Goal: Information Seeking & Learning: Compare options

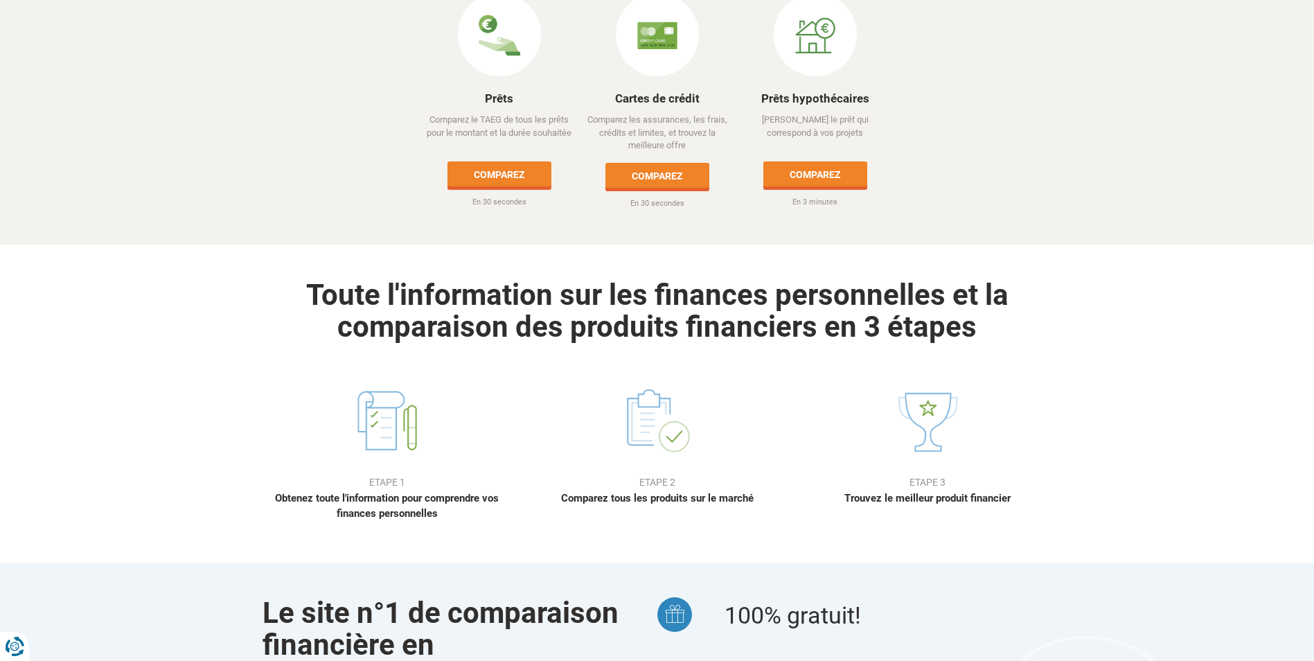
scroll to position [554, 0]
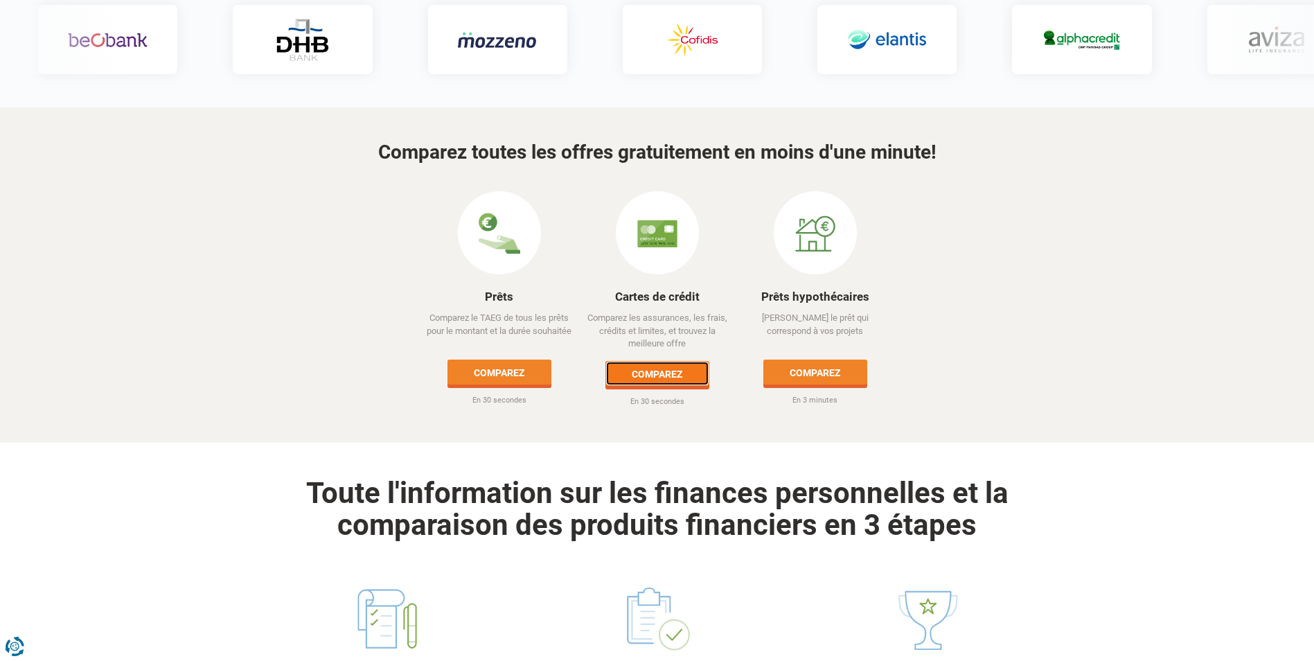
click at [641, 361] on link "Comparez" at bounding box center [657, 373] width 104 height 25
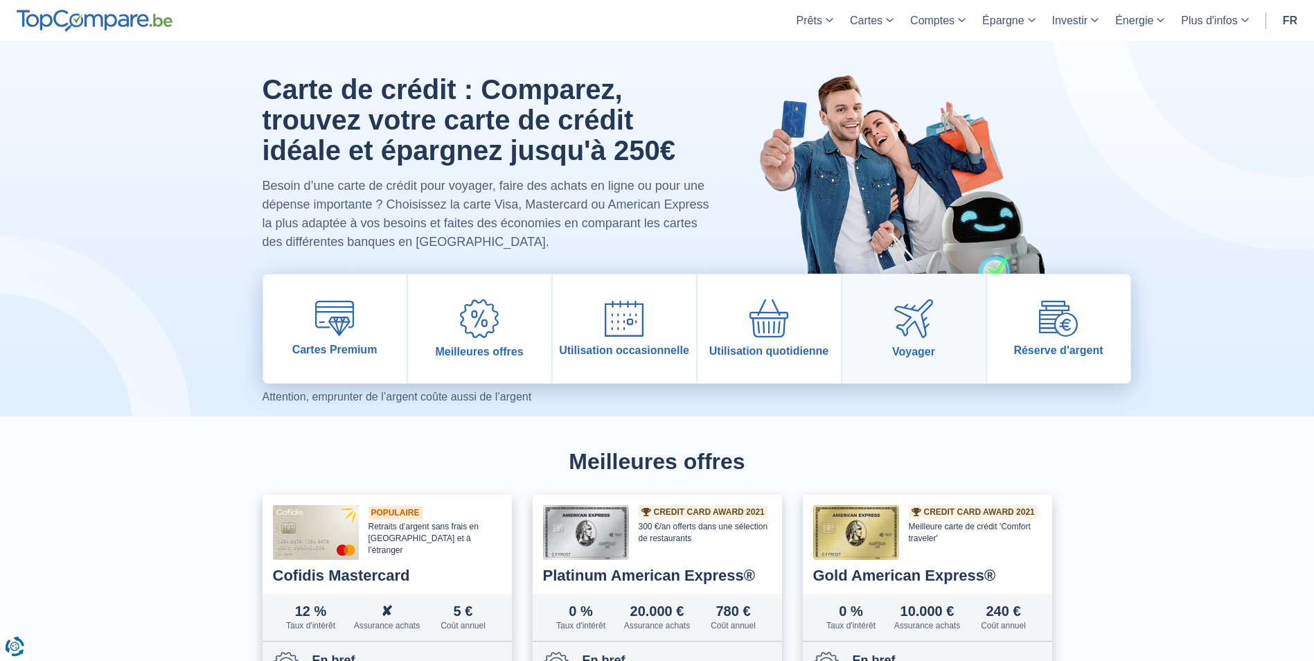
click at [888, 332] on link "Voyager" at bounding box center [913, 328] width 143 height 109
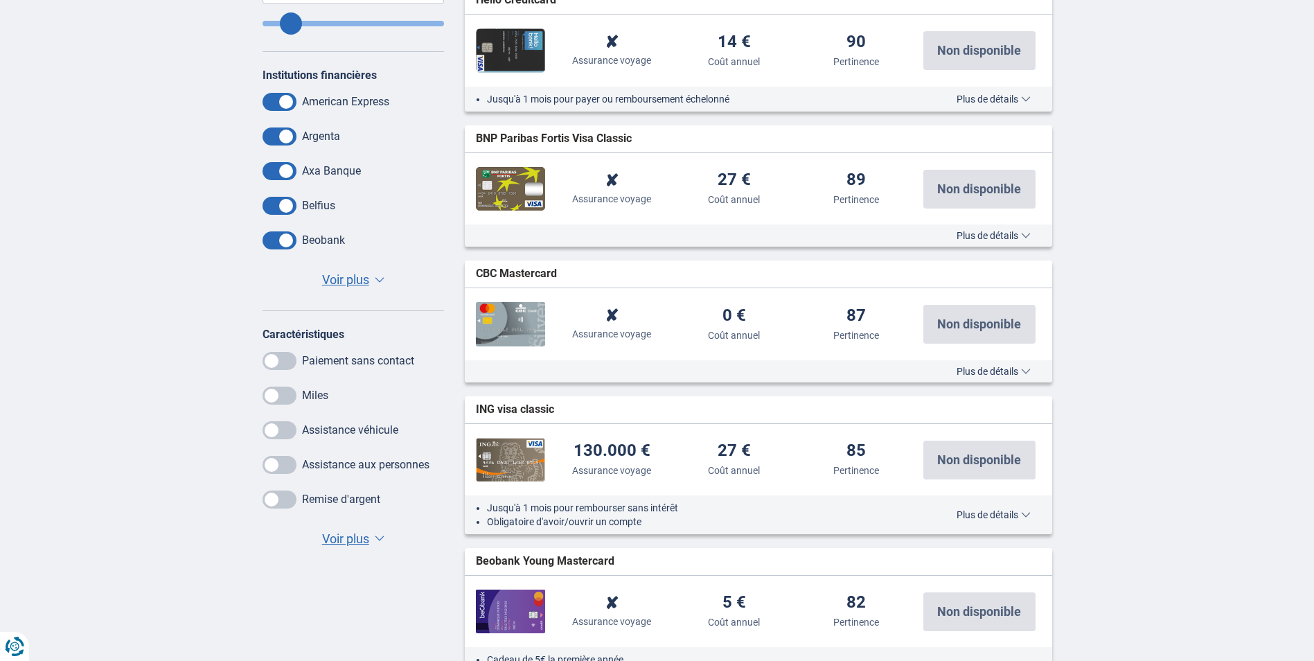
scroll to position [623, 0]
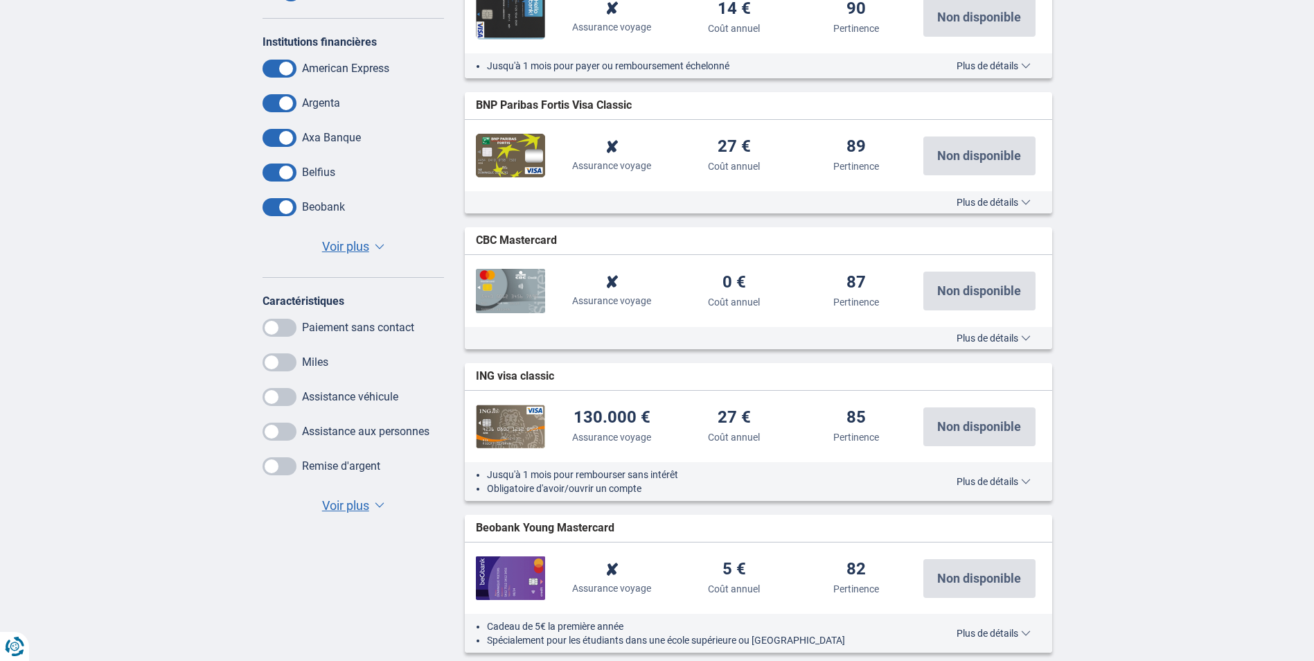
click at [979, 482] on span "Plus de détails" at bounding box center [993, 482] width 74 height 10
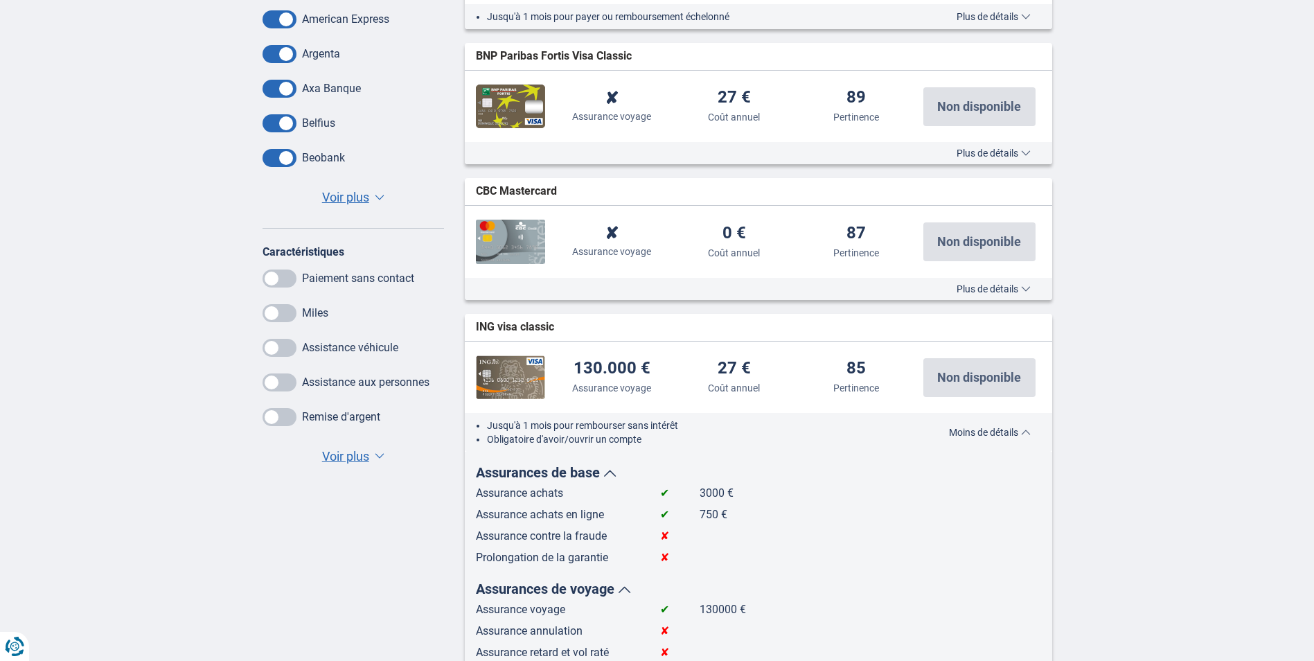
scroll to position [762, 0]
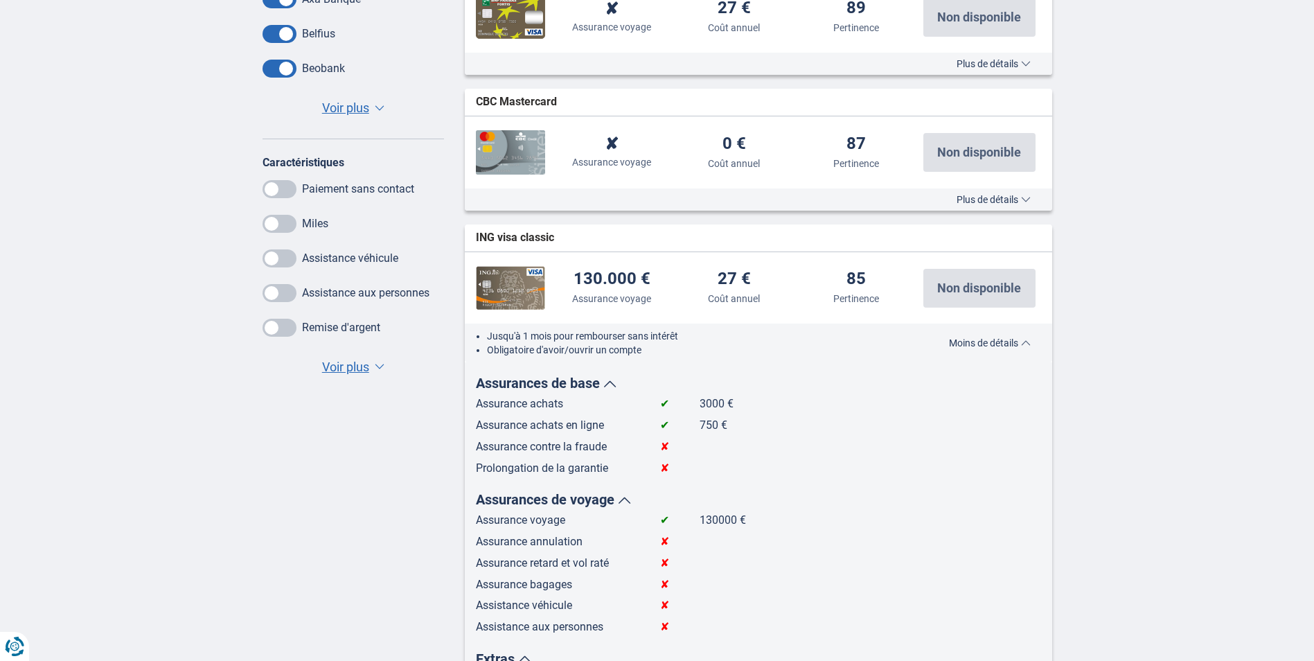
click at [967, 184] on div "✘ Assurance annulation ✘ Assurance voyage 0 € Coût annuel 87 Pertinence Non dis…" at bounding box center [758, 152] width 587 height 72
click at [967, 196] on span "Plus de détails" at bounding box center [993, 200] width 74 height 10
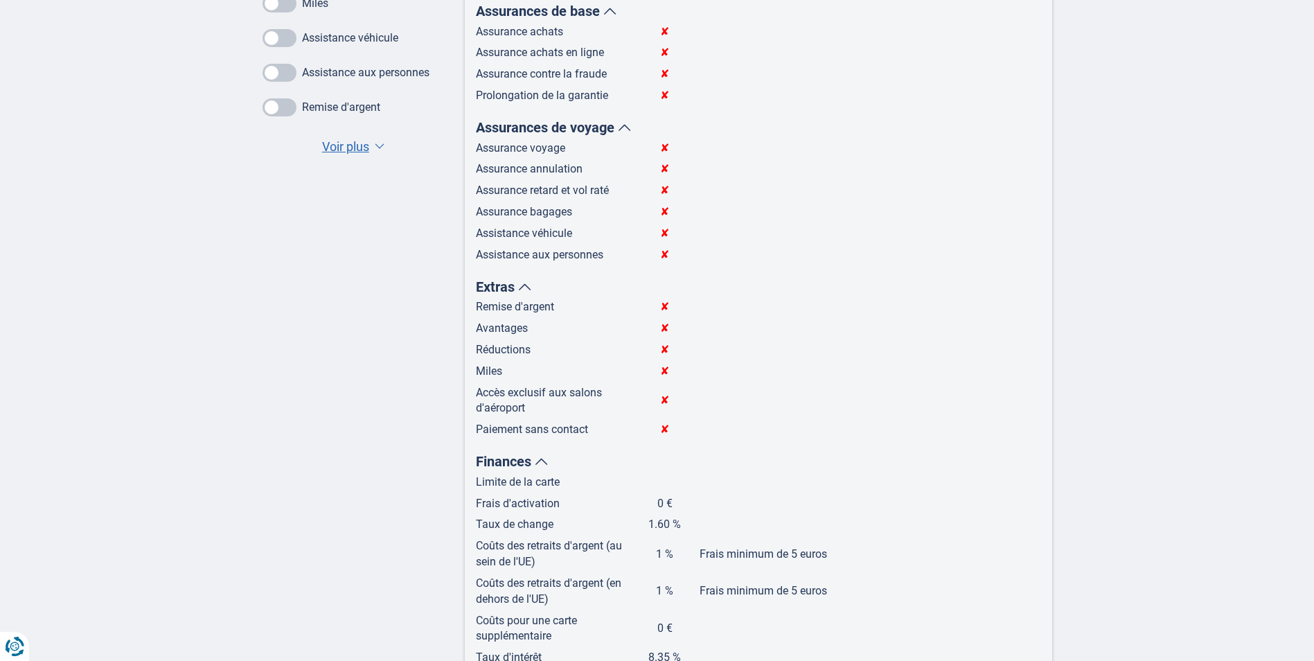
scroll to position [693, 0]
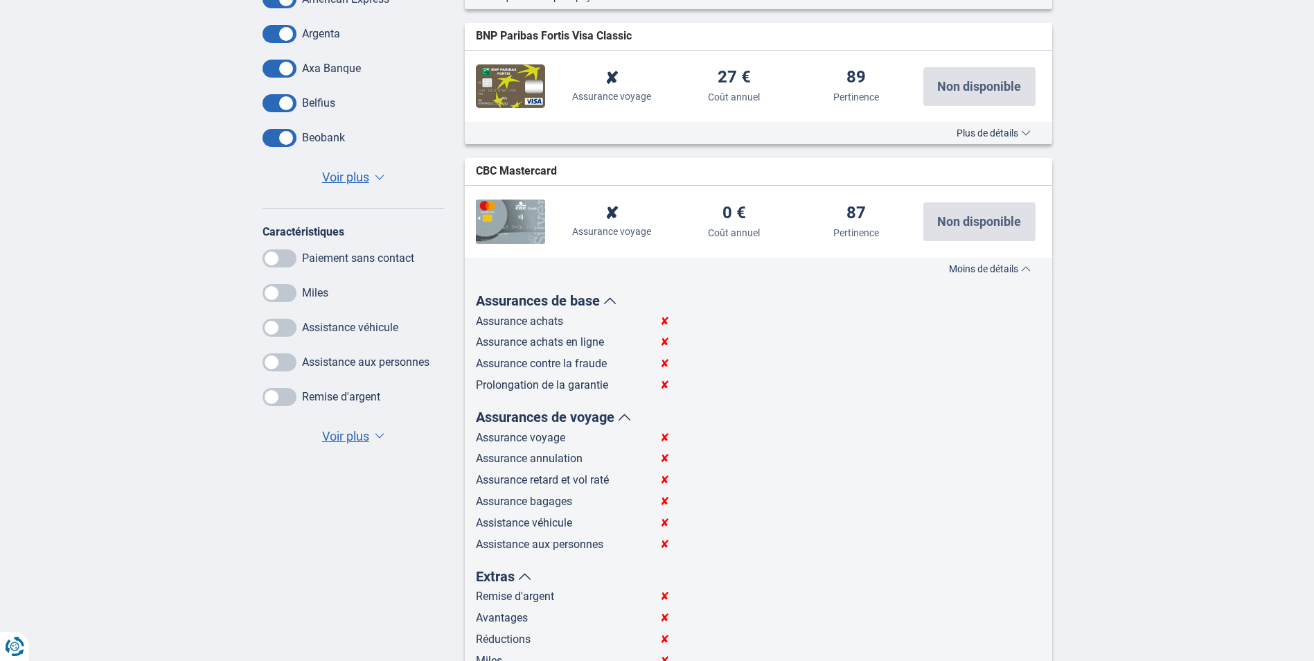
click at [961, 269] on span "Moins de détails" at bounding box center [990, 269] width 82 height 10
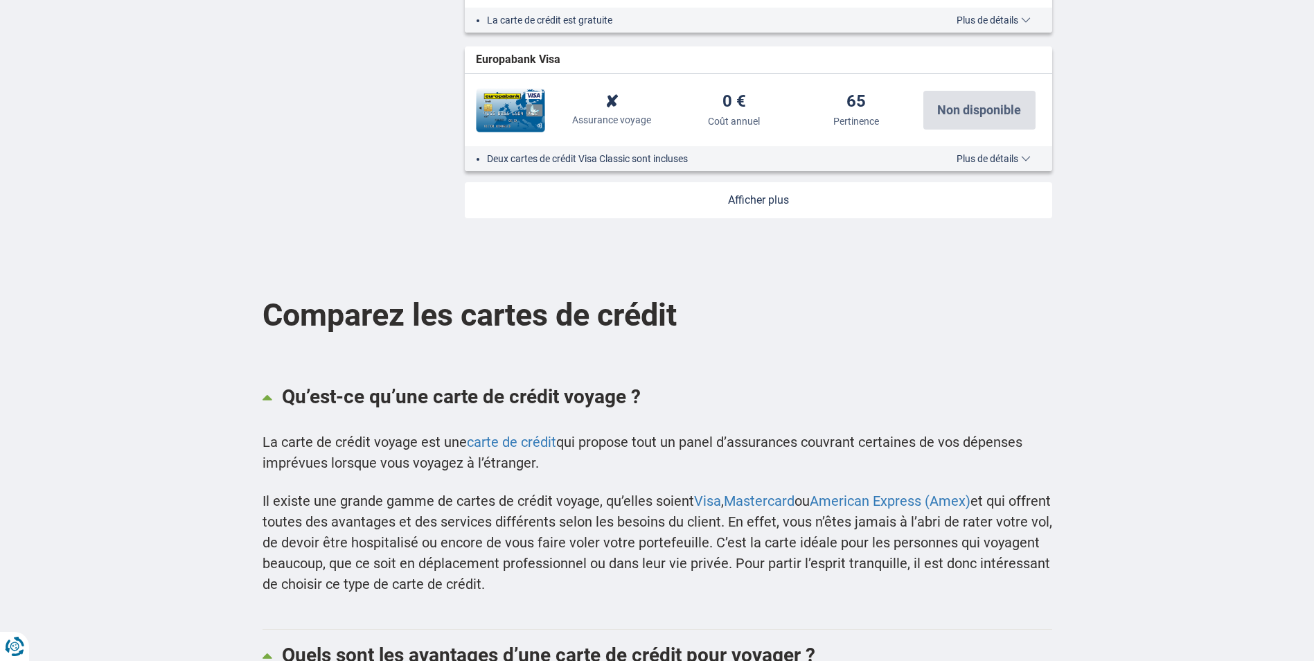
scroll to position [2355, 0]
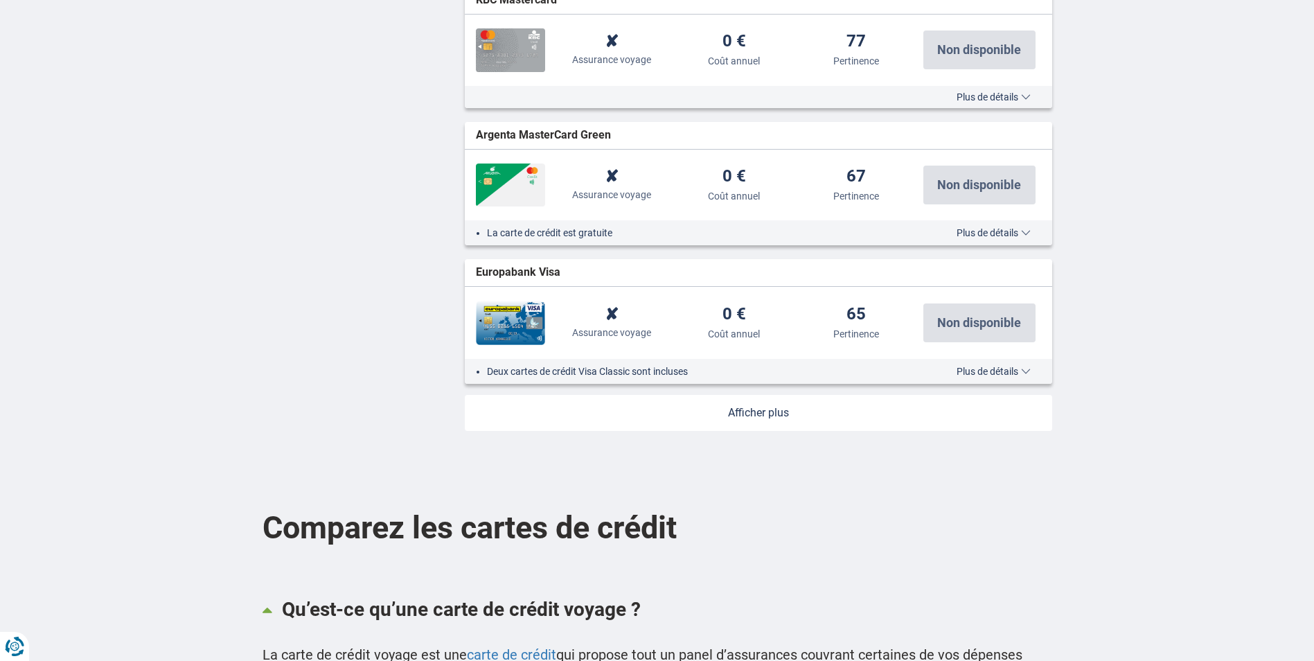
click at [826, 413] on link at bounding box center [758, 413] width 587 height 36
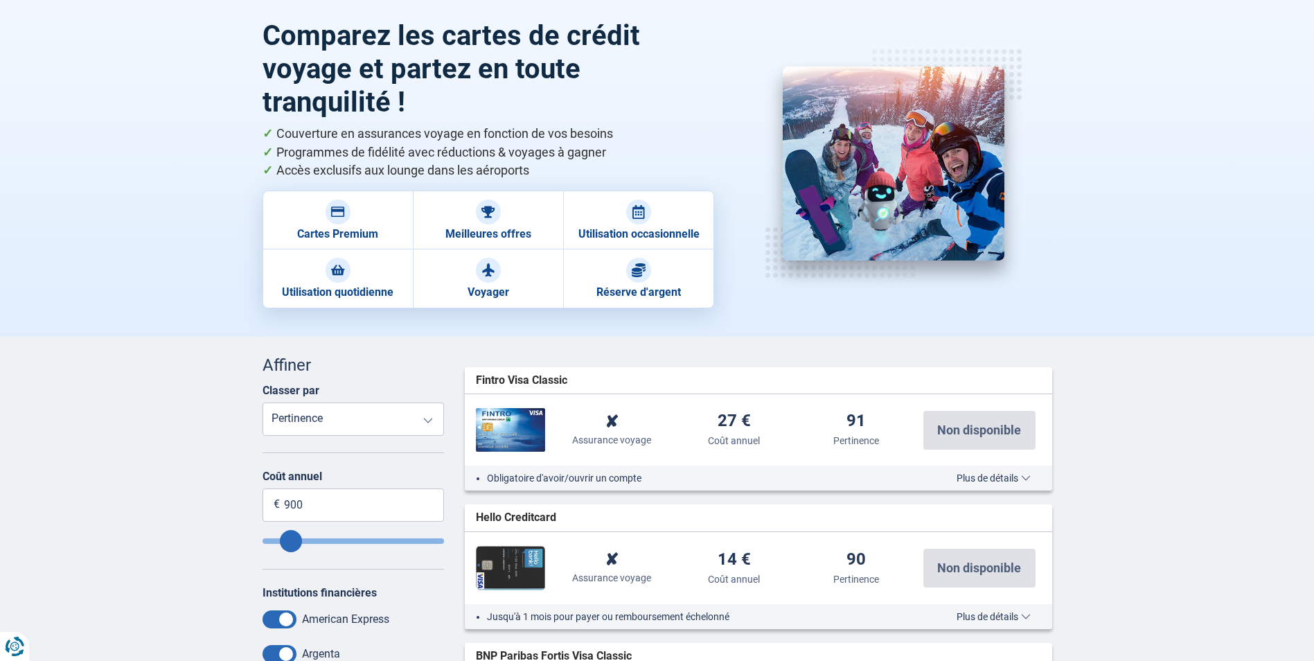
scroll to position [69, 0]
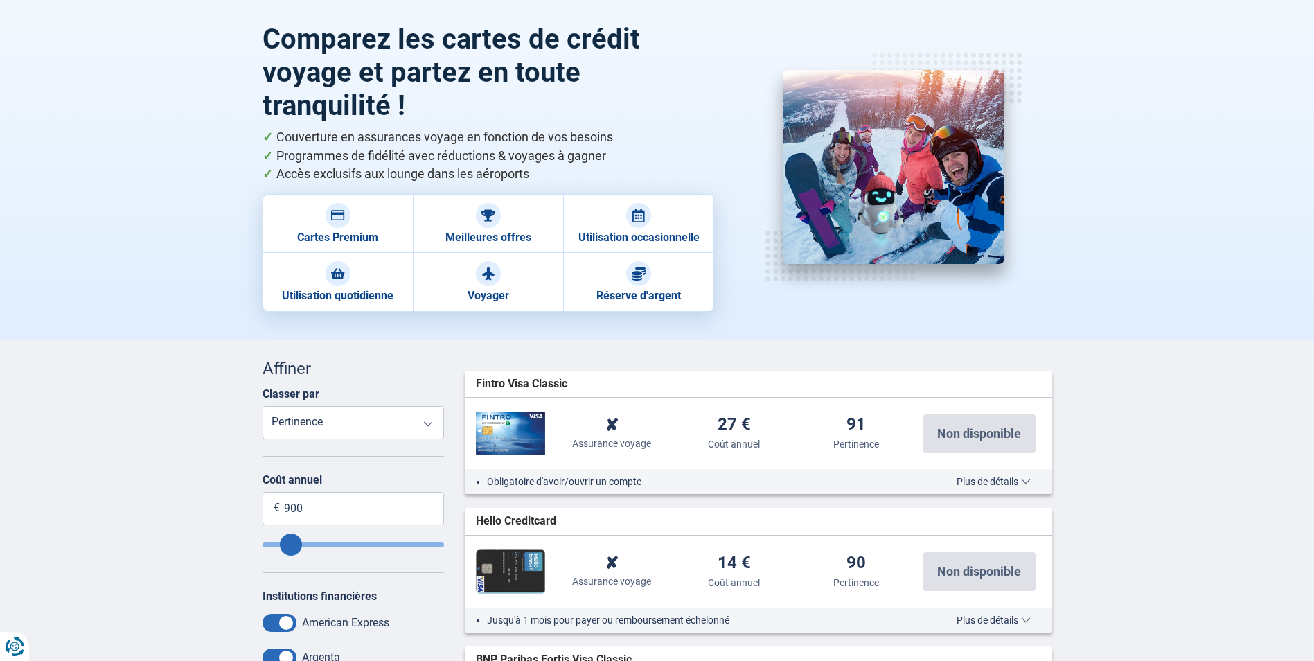
click at [377, 423] on select "Assurance voyage Assurance annulation Coût annuel Pertinence" at bounding box center [353, 422] width 182 height 33
click at [262, 406] on select "Assurance voyage Assurance annulation Coût annuel Pertinence" at bounding box center [353, 422] width 182 height 33
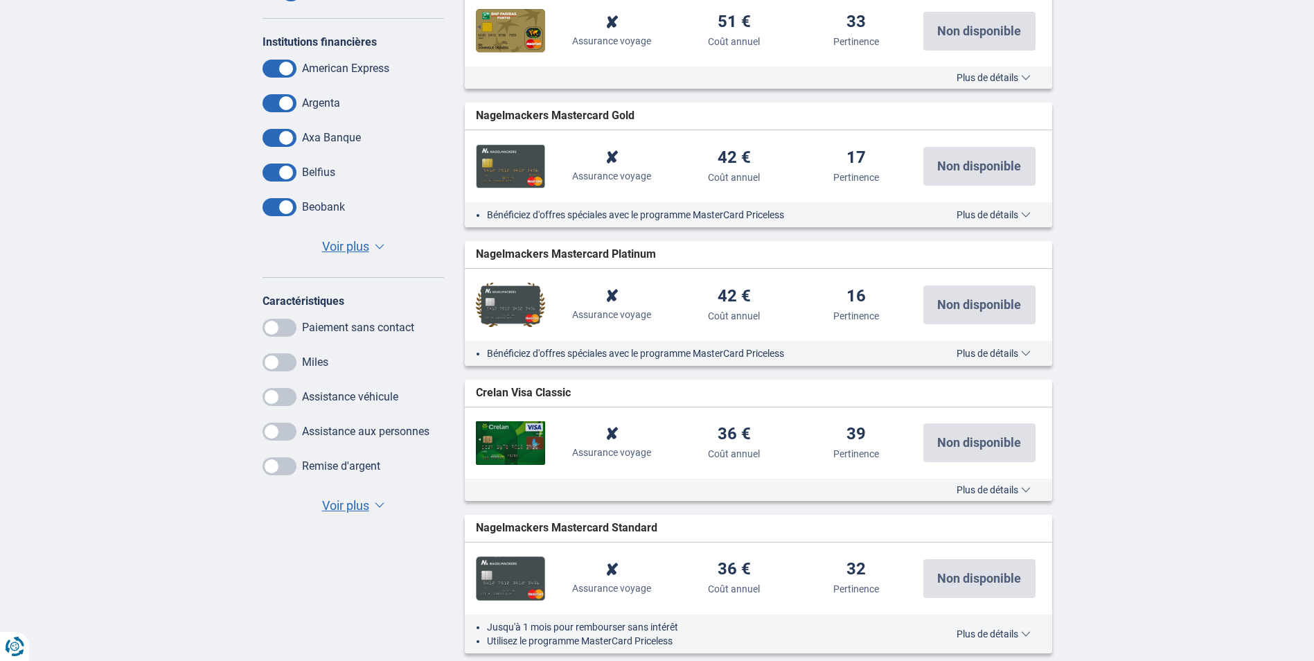
scroll to position [208, 0]
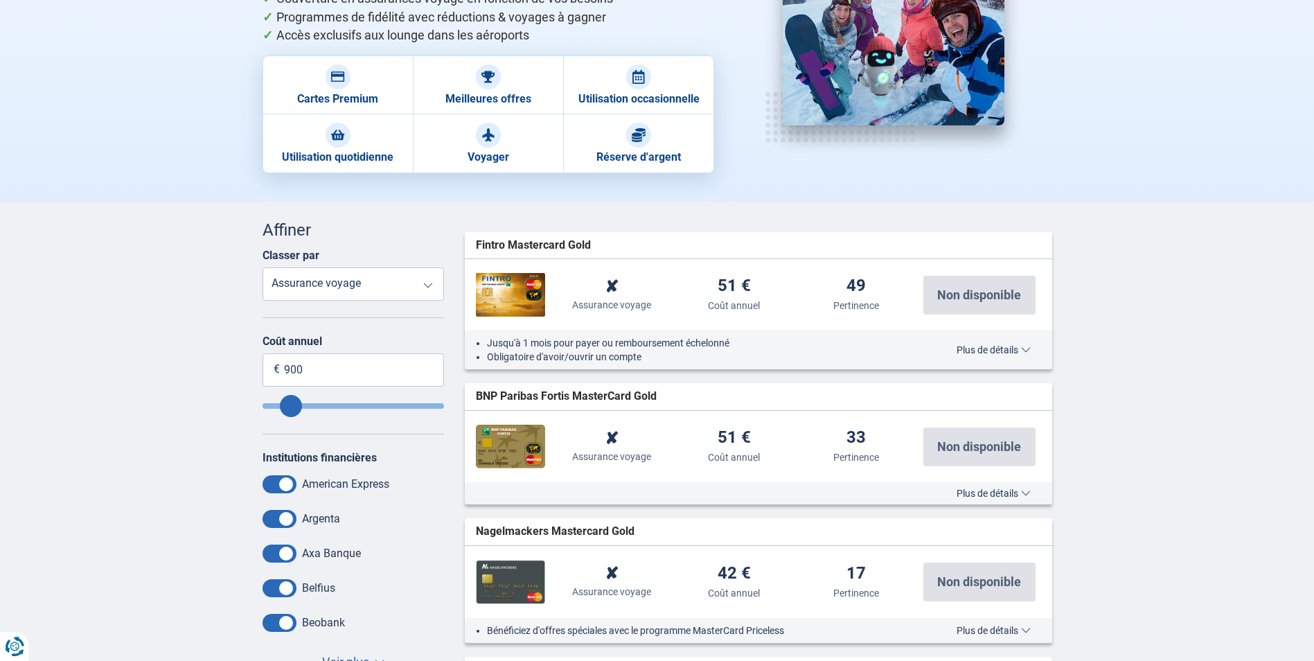
click at [361, 288] on select "Assurance voyage Assurance annulation Coût annuel Pertinence" at bounding box center [353, 283] width 182 height 33
select select "Cancallationinsurance-"
click at [262, 267] on select "Assurance voyage Assurance annulation Coût annuel Pertinence" at bounding box center [353, 283] width 182 height 33
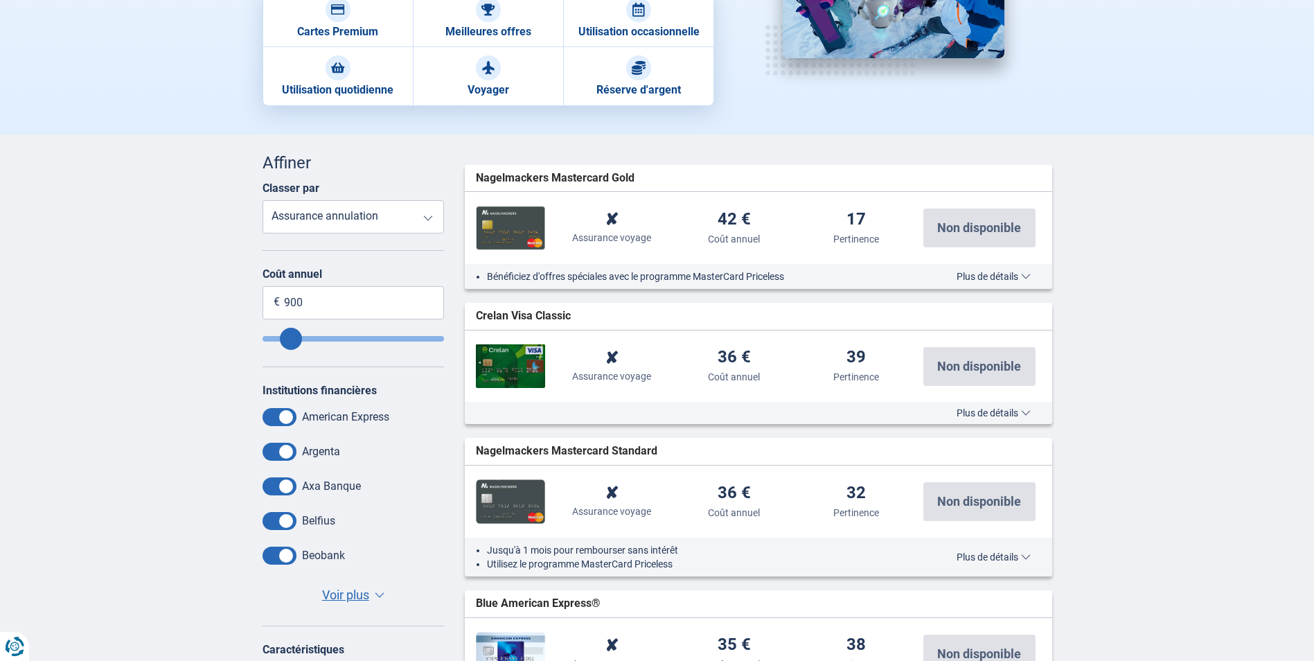
scroll to position [139, 0]
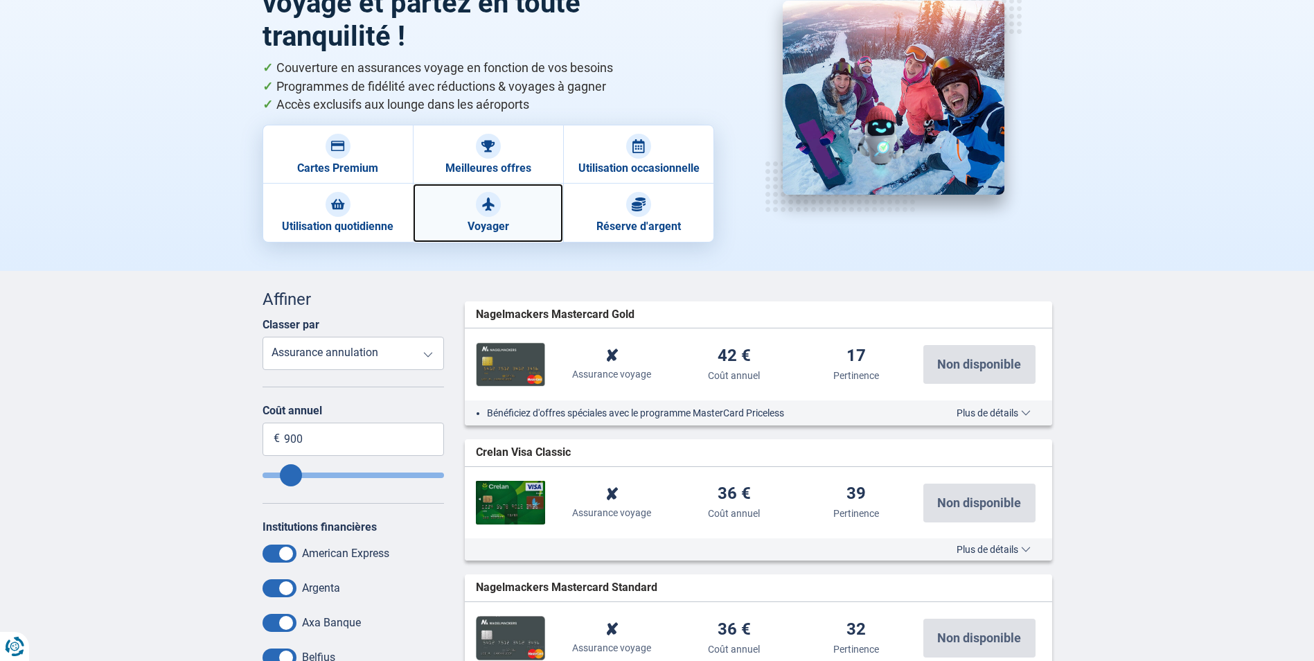
click at [491, 213] on div at bounding box center [488, 204] width 25 height 25
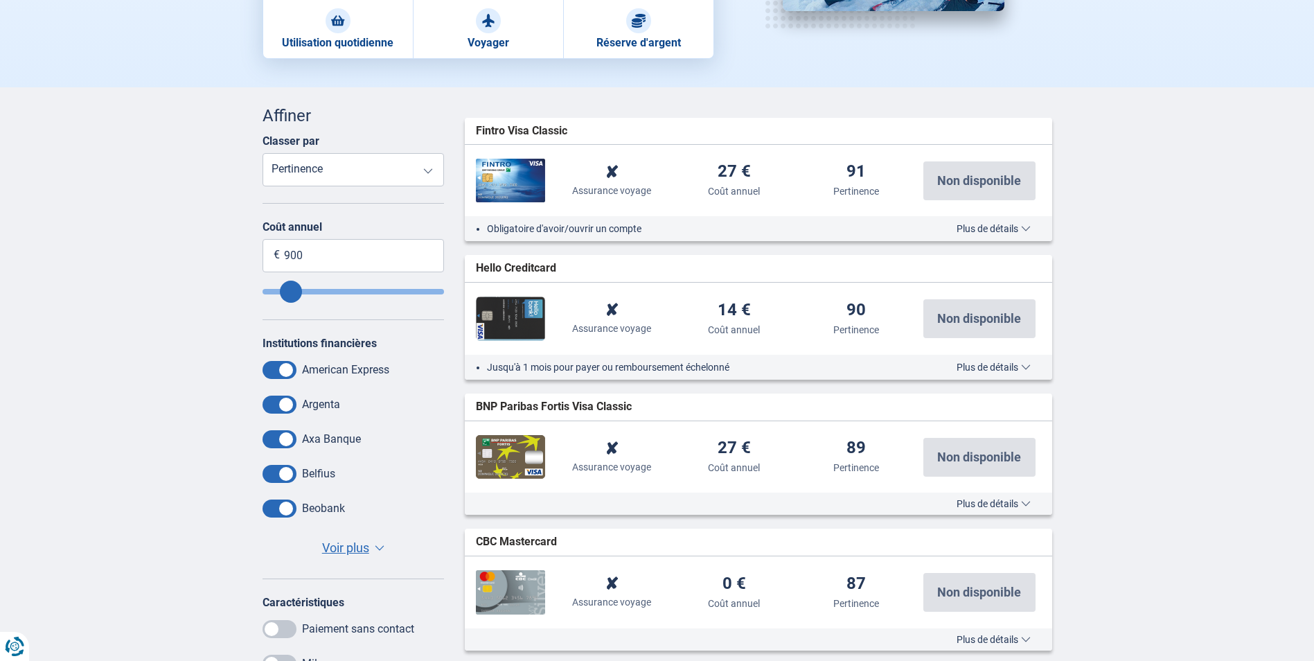
scroll to position [346, 0]
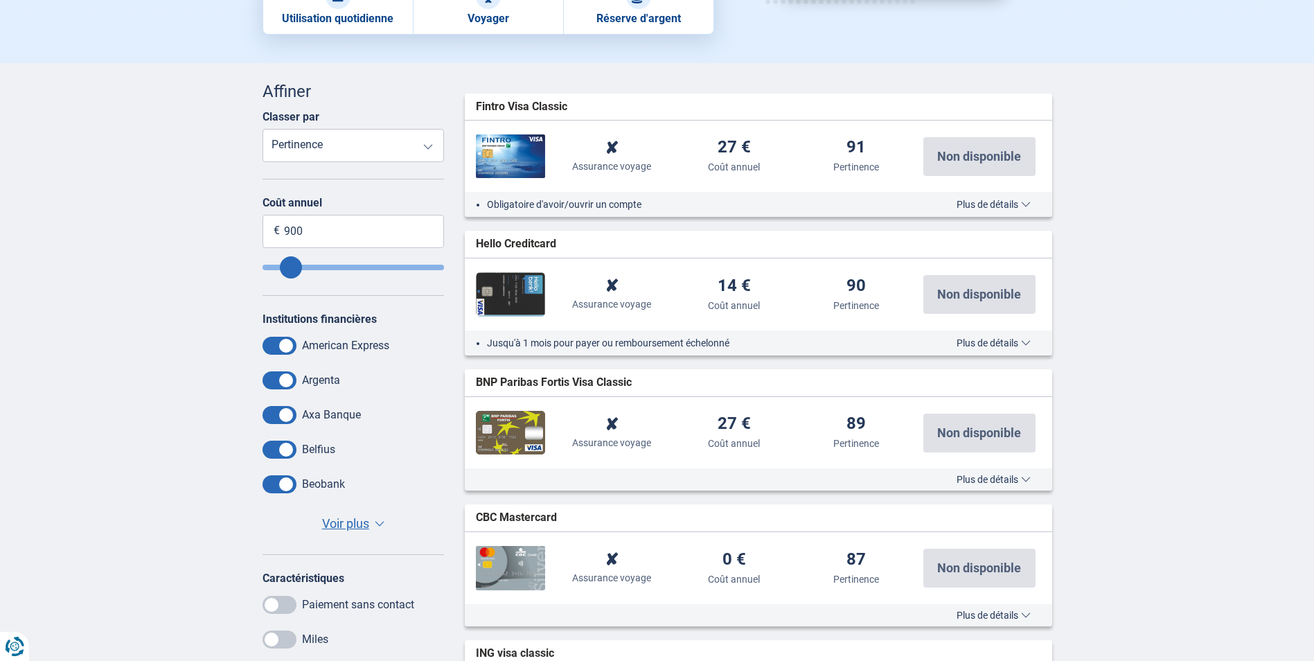
click at [658, 212] on div "Obligatoire d'avoir/ouvrir un compte Plus de détails Moins de détails" at bounding box center [758, 204] width 587 height 25
click at [637, 208] on li "Obligatoire d'avoir/ouvrir un compte" at bounding box center [700, 204] width 427 height 14
click at [900, 193] on div "Obligatoire d'avoir/ouvrir un compte Plus de détails Moins de détails" at bounding box center [758, 204] width 587 height 25
click at [1004, 194] on div "Obligatoire d'avoir/ouvrir un compte Plus de détails Moins de détails" at bounding box center [758, 204] width 587 height 25
click at [1010, 200] on span "Plus de détails" at bounding box center [993, 204] width 74 height 10
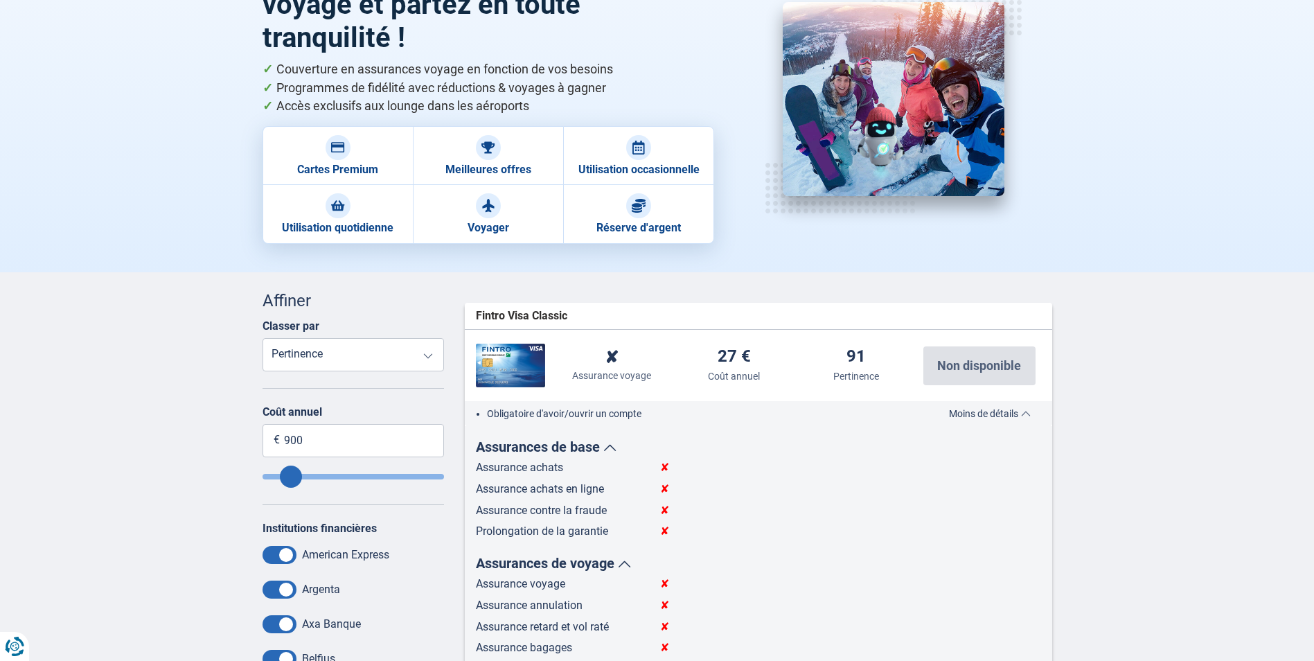
scroll to position [139, 0]
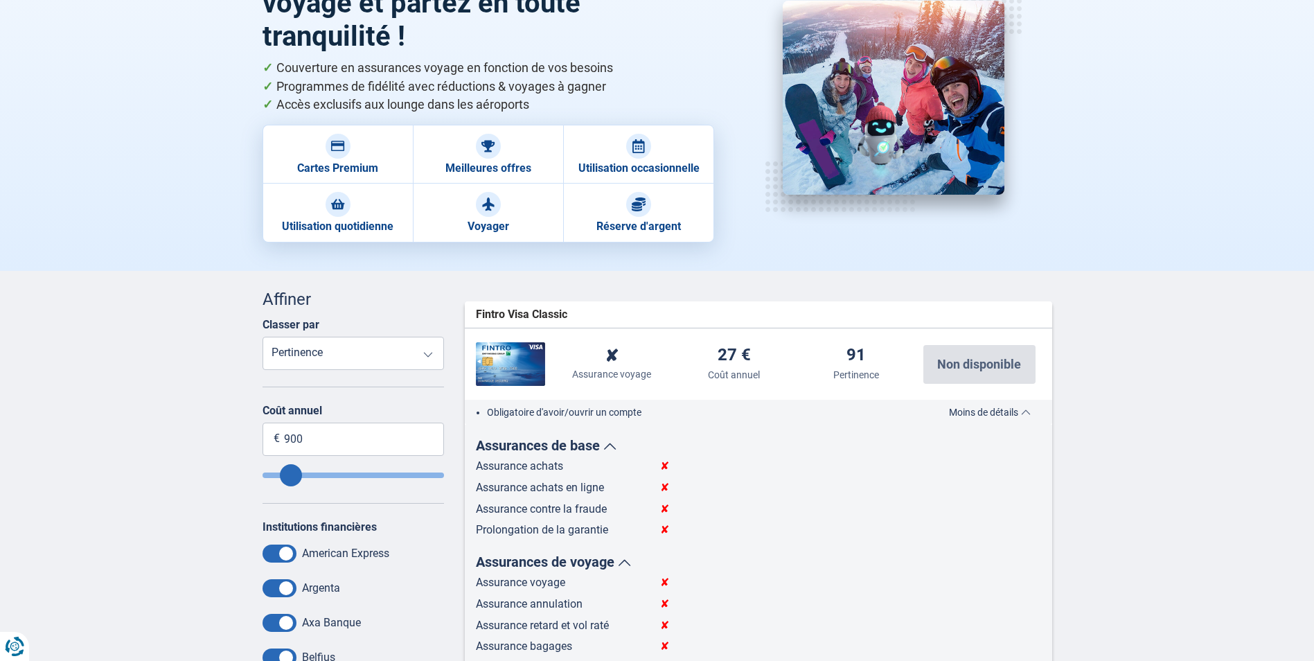
click at [999, 413] on span "Moins de détails" at bounding box center [990, 412] width 82 height 10
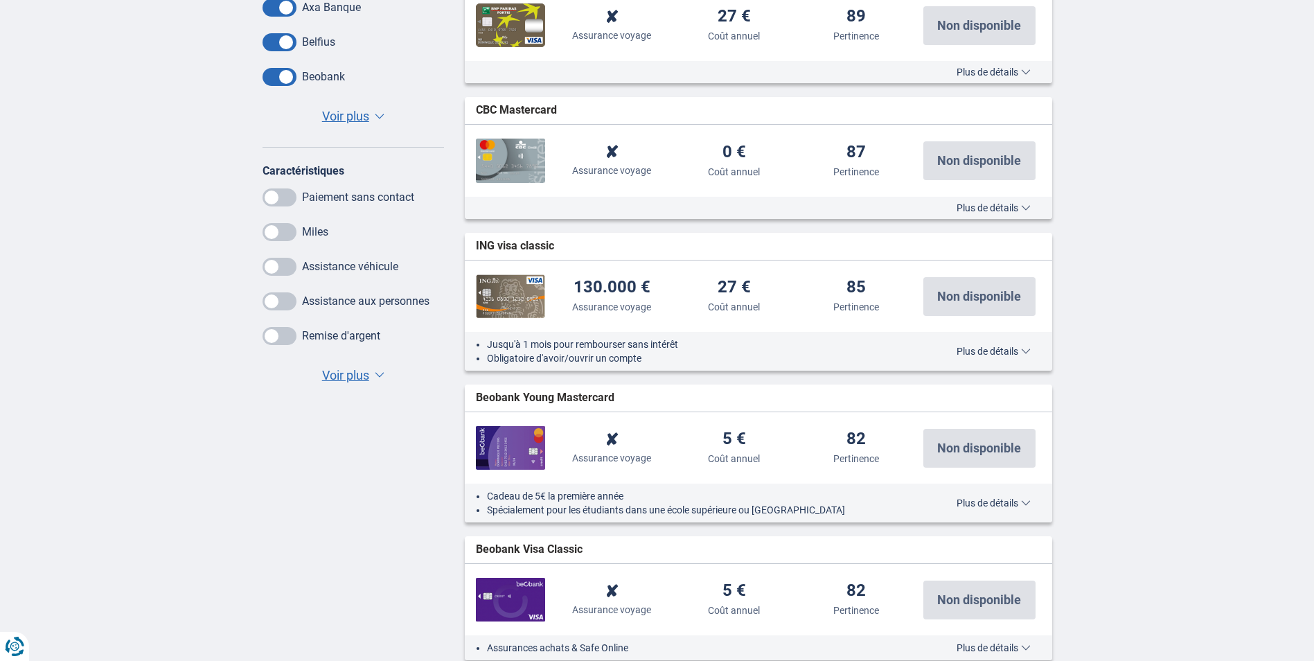
scroll to position [762, 0]
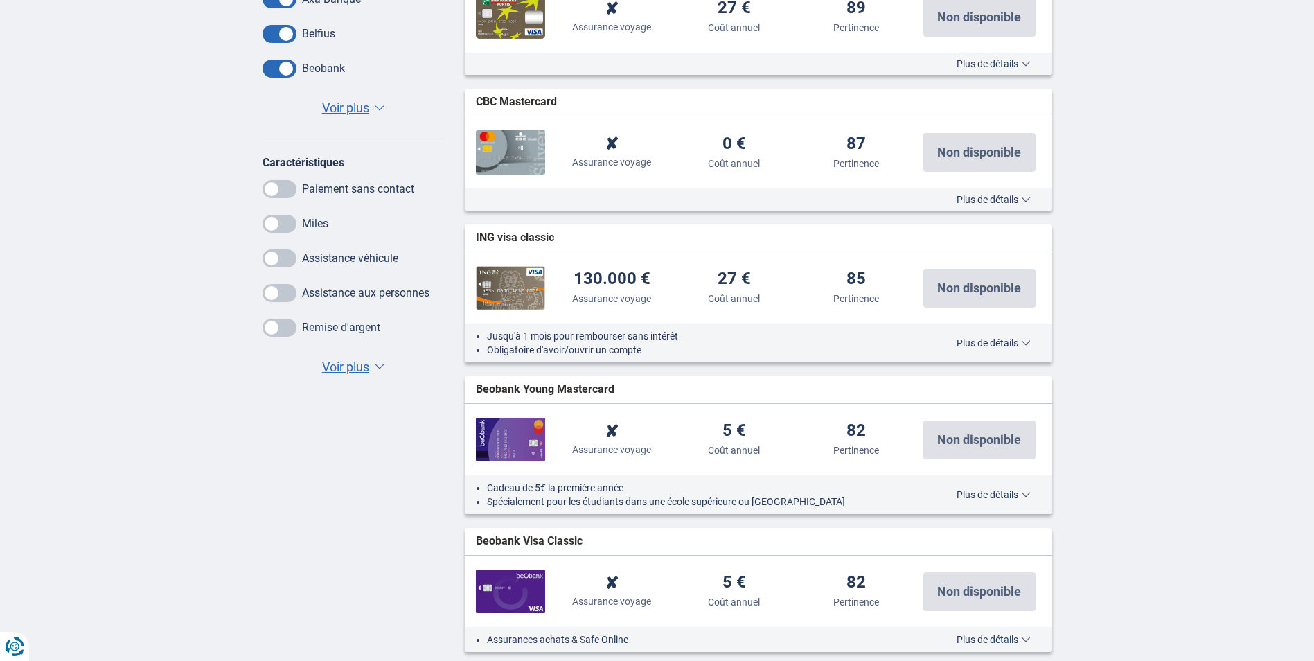
click at [1002, 338] on span "Plus de détails" at bounding box center [993, 343] width 74 height 10
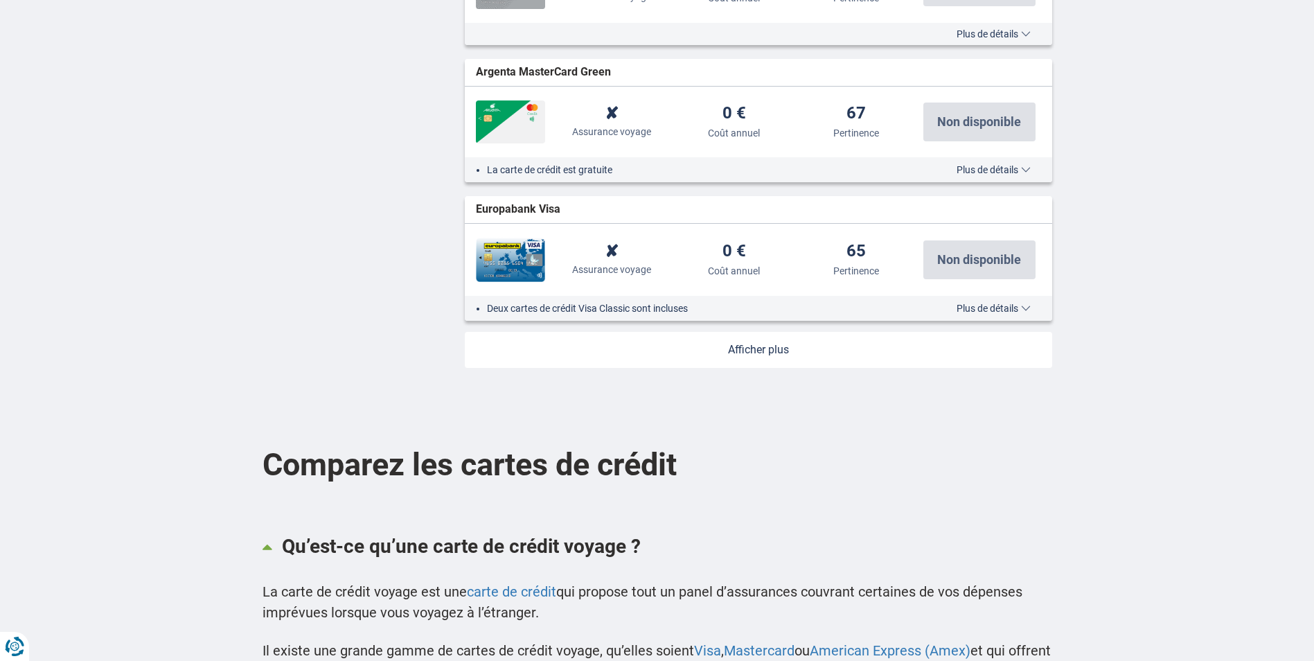
scroll to position [2424, 0]
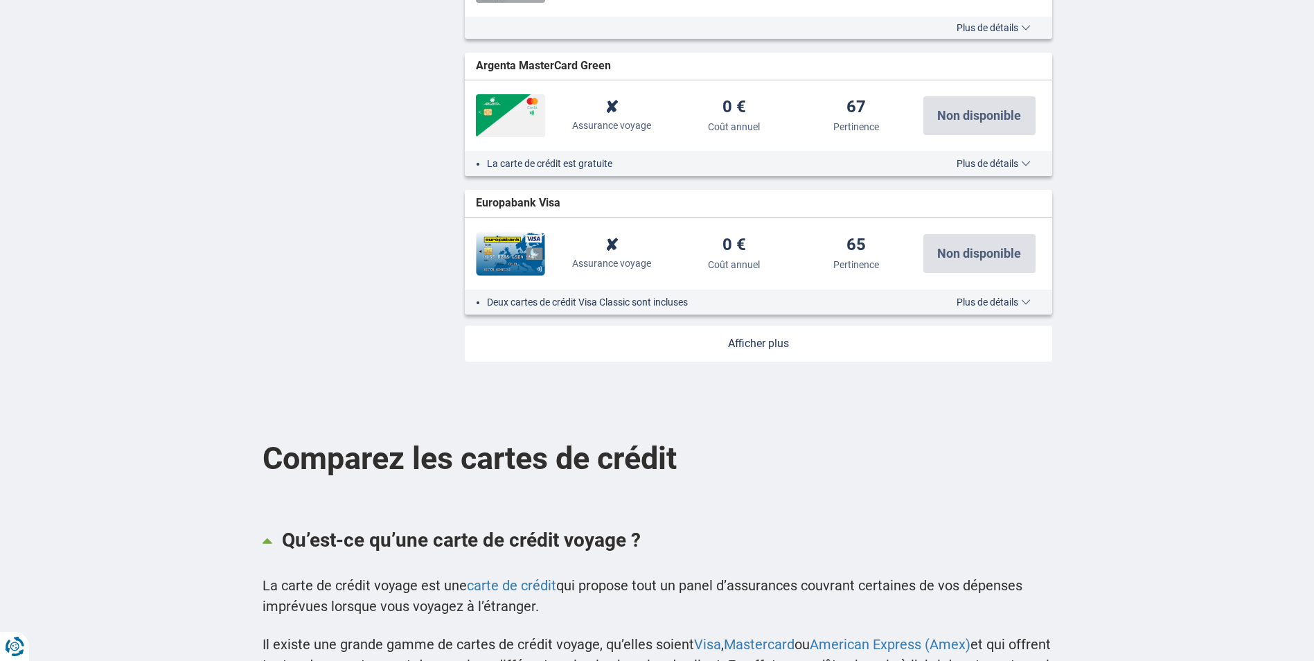
click at [958, 343] on link at bounding box center [758, 344] width 587 height 36
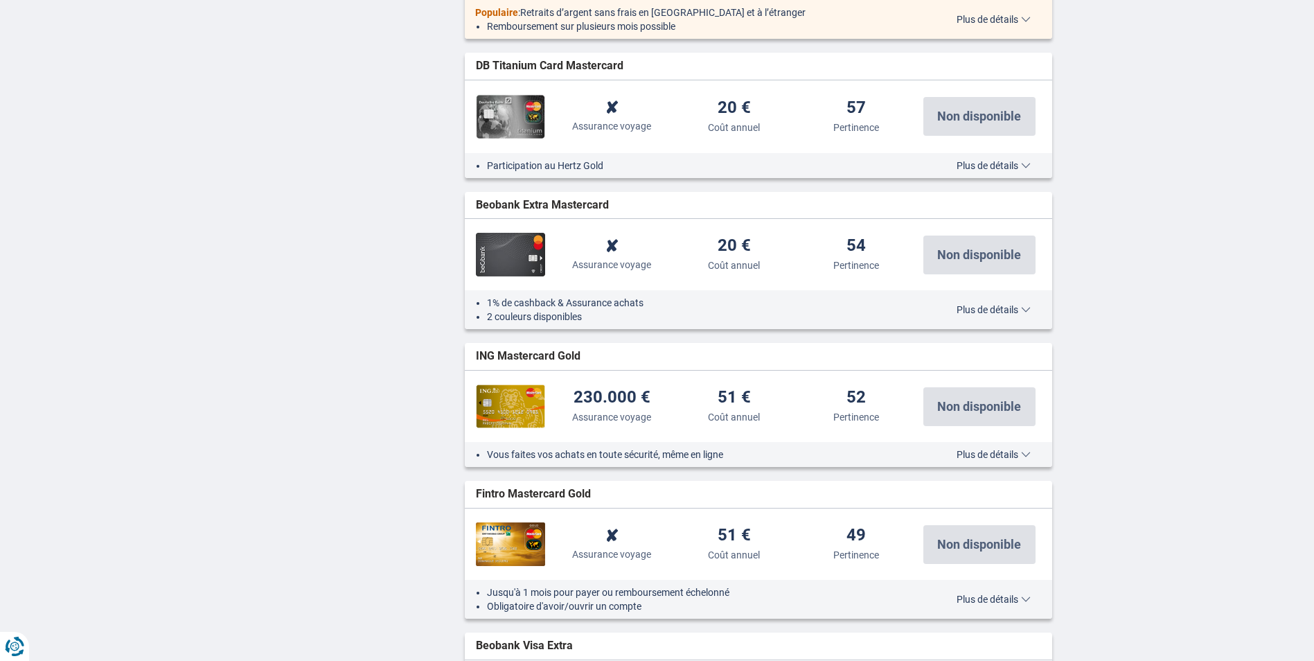
scroll to position [2978, 0]
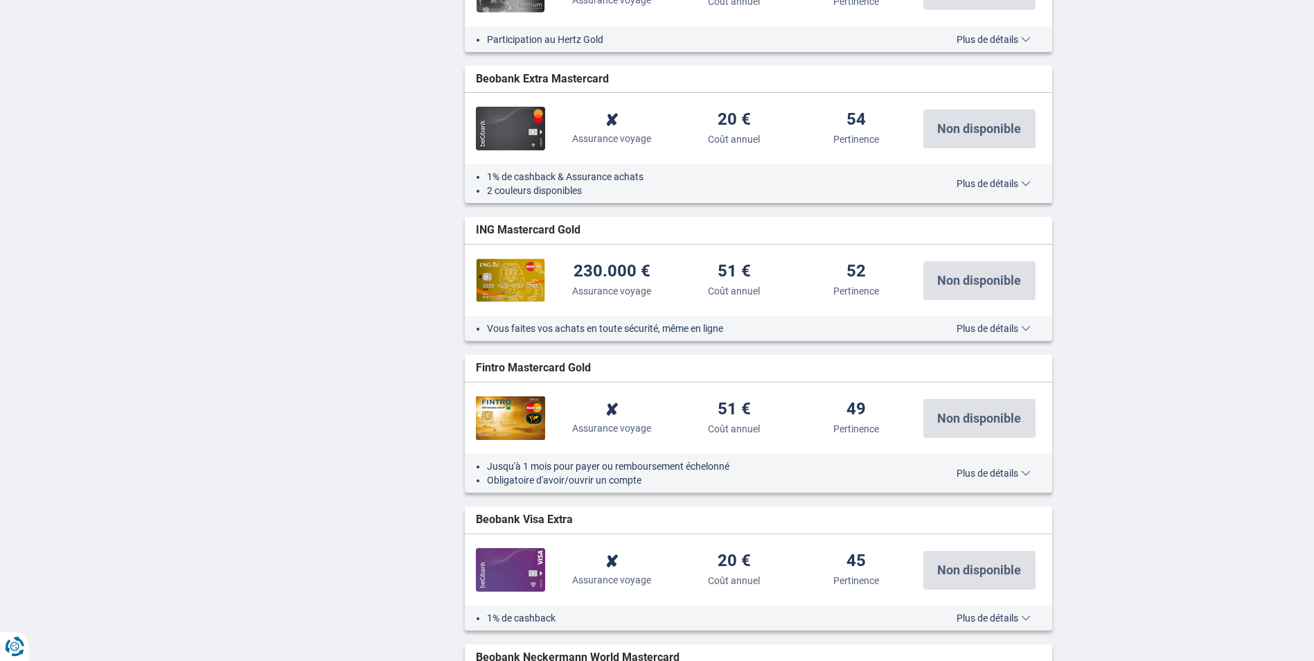
click at [730, 328] on li "Vous faites vos achats en toute sécurité, même en ligne" at bounding box center [700, 328] width 427 height 14
click at [1003, 323] on span "Plus de détails" at bounding box center [993, 328] width 74 height 10
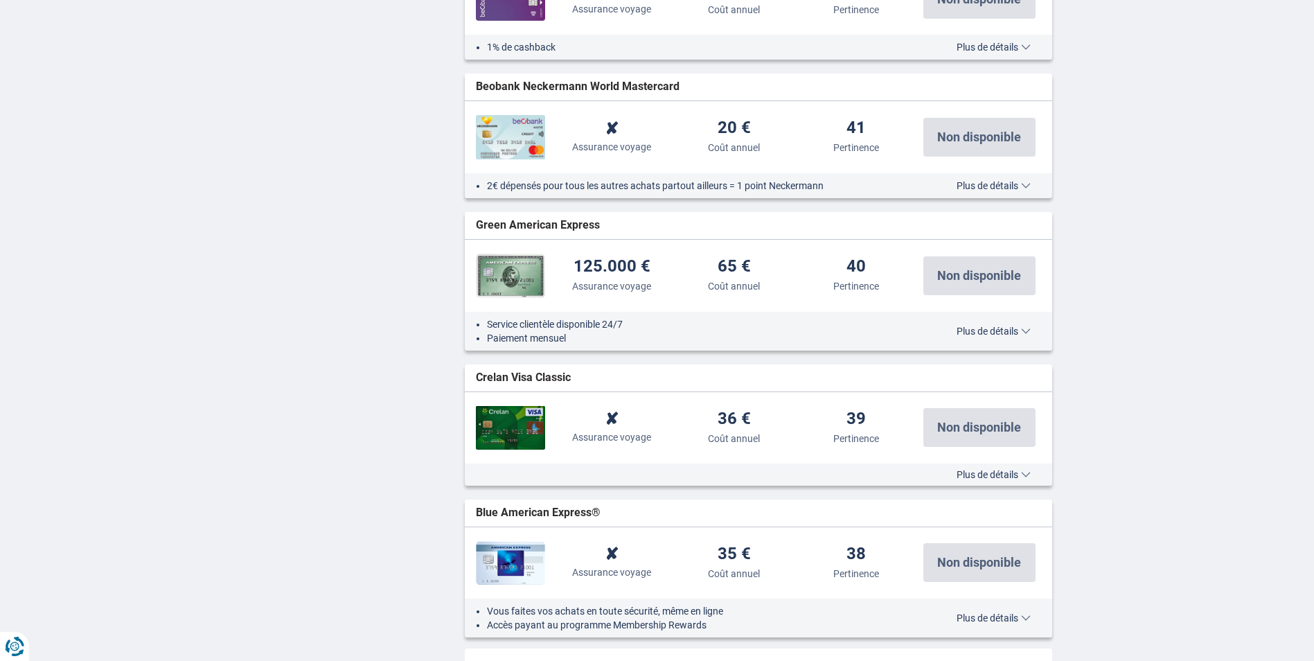
scroll to position [4363, 0]
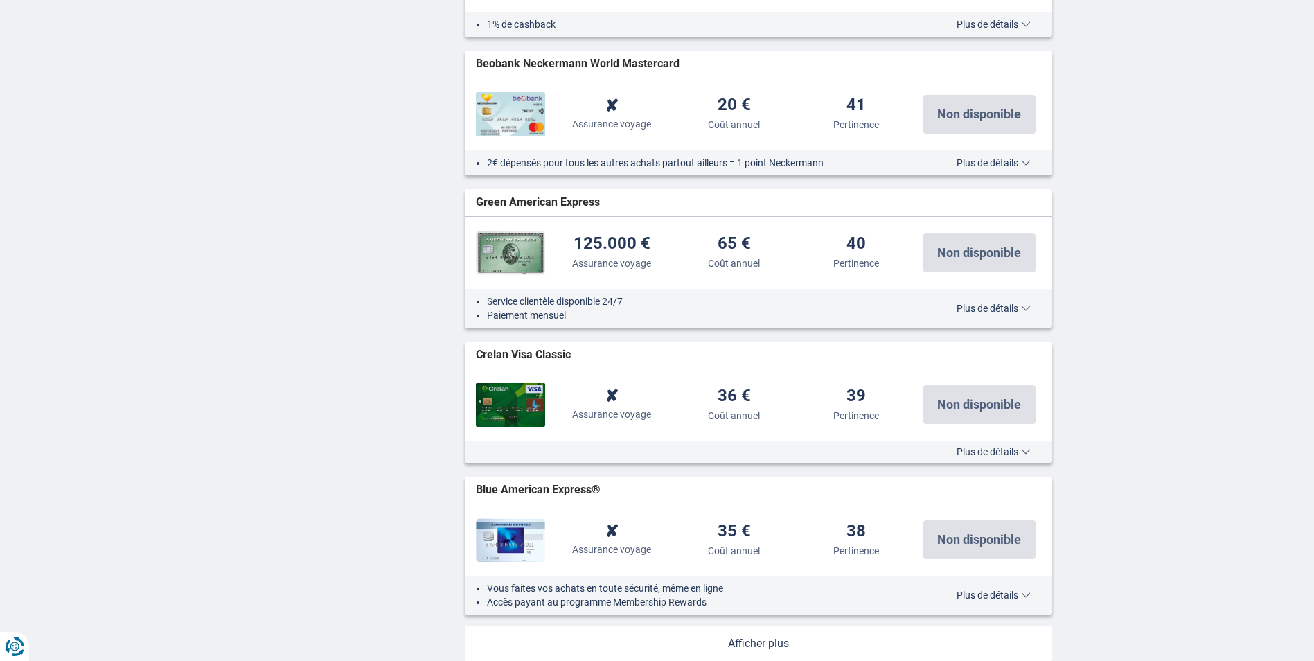
click at [1019, 305] on span "Plus de détails" at bounding box center [993, 308] width 74 height 10
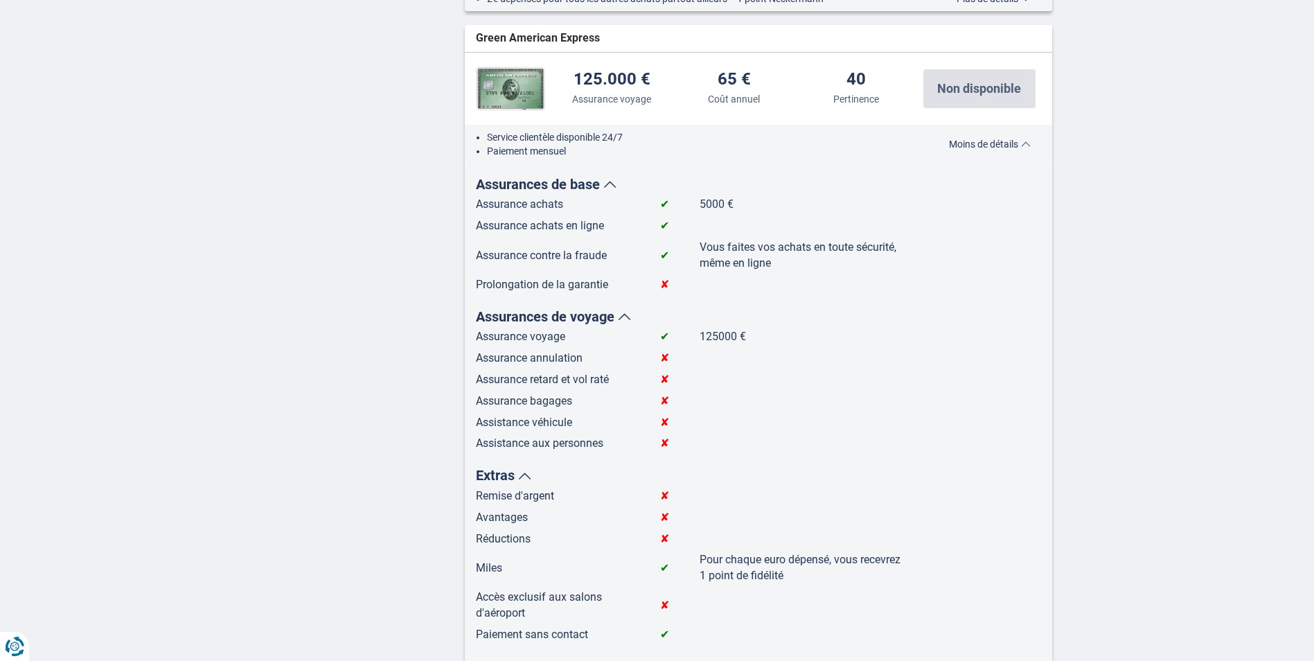
scroll to position [4571, 0]
